Goal: Task Accomplishment & Management: Manage account settings

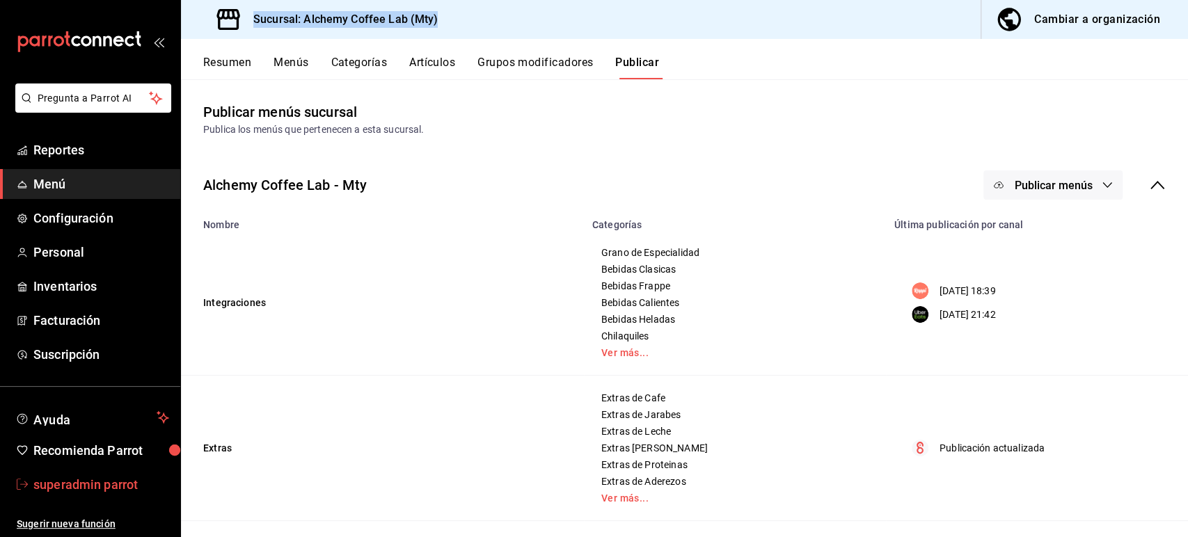
click at [95, 488] on span "superadmin parrot" at bounding box center [101, 484] width 136 height 19
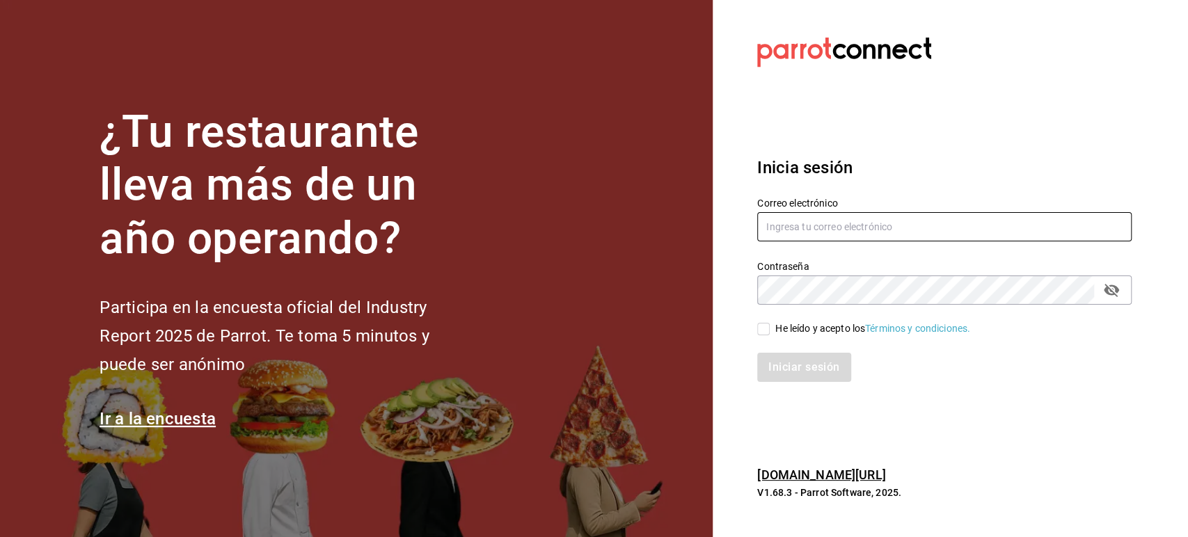
click at [852, 231] on input "text" at bounding box center [944, 226] width 374 height 29
paste input "[EMAIL_ADDRESS][DOMAIN_NAME]"
type input "[EMAIL_ADDRESS][DOMAIN_NAME]"
click at [773, 327] on span "He leído y acepto los Términos y condiciones." at bounding box center [870, 329] width 200 height 15
click at [770, 327] on input "He leído y acepto los Términos y condiciones." at bounding box center [763, 329] width 13 height 13
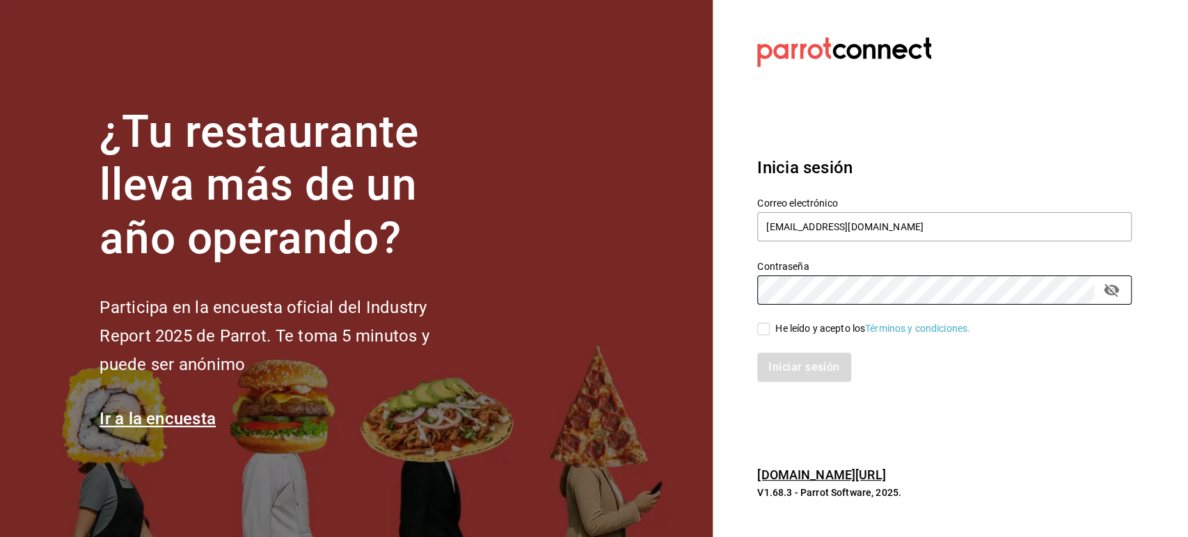
checkbox input "true"
click at [780, 359] on button "Iniciar sesión" at bounding box center [804, 367] width 95 height 29
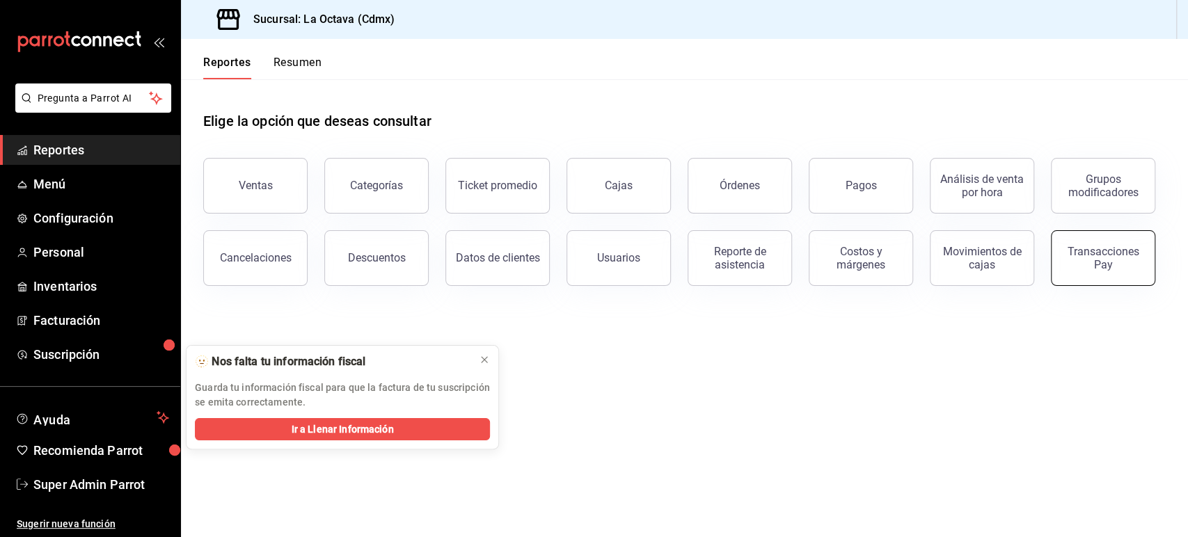
click at [1057, 253] on button "Transacciones Pay" at bounding box center [1103, 258] width 104 height 56
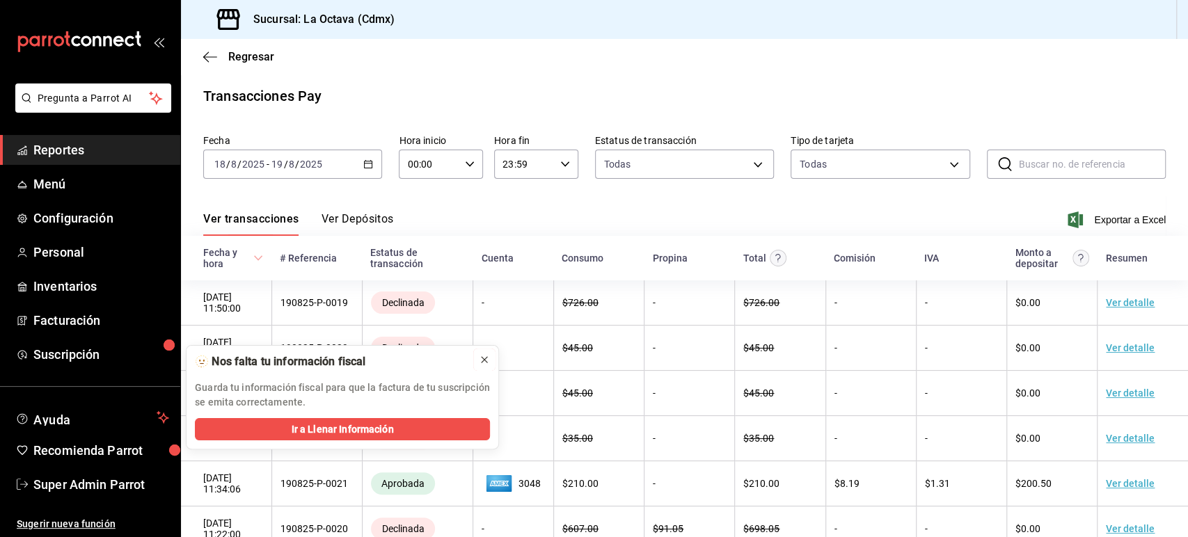
click at [486, 354] on icon at bounding box center [484, 359] width 11 height 11
